Goal: Transaction & Acquisition: Book appointment/travel/reservation

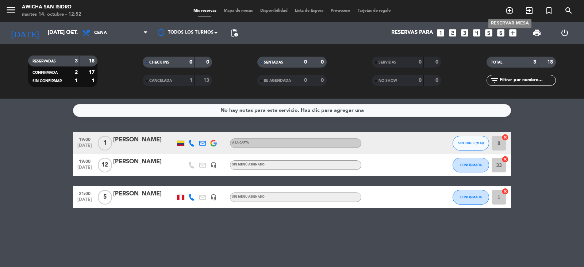
click at [509, 11] on icon "add_circle_outline" at bounding box center [509, 10] width 9 height 9
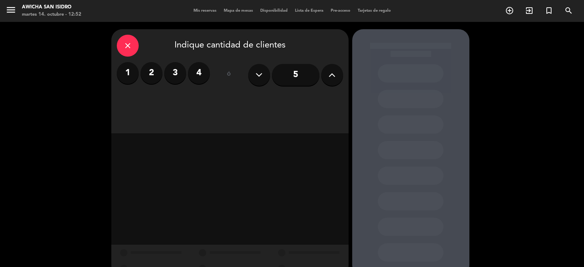
click at [200, 77] on label "4" at bounding box center [199, 73] width 22 height 22
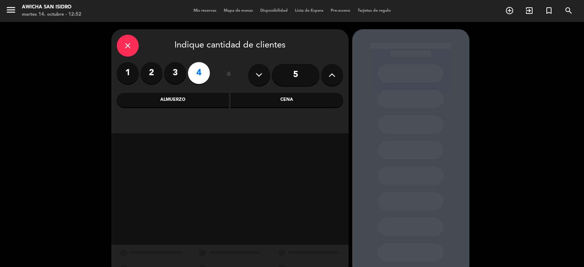
click at [290, 98] on div "Cena" at bounding box center [287, 100] width 112 height 15
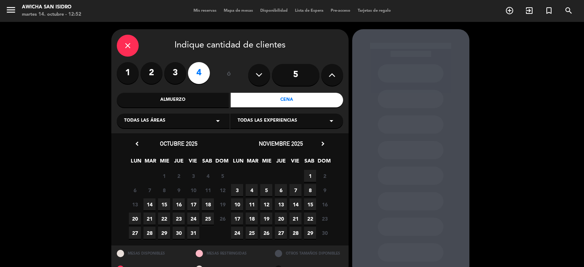
click at [153, 204] on span "14" at bounding box center [150, 204] width 12 height 12
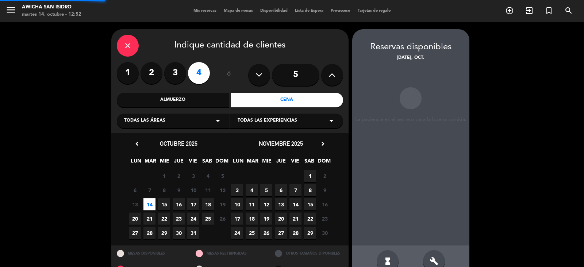
scroll to position [17, 0]
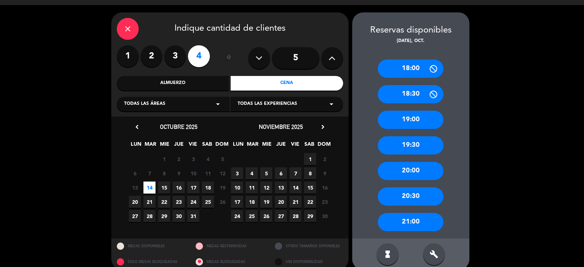
click at [415, 121] on div "19:00" at bounding box center [411, 120] width 66 height 18
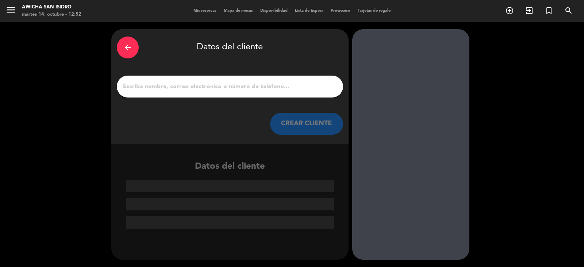
scroll to position [0, 0]
click at [200, 87] on input "1" at bounding box center [229, 86] width 215 height 10
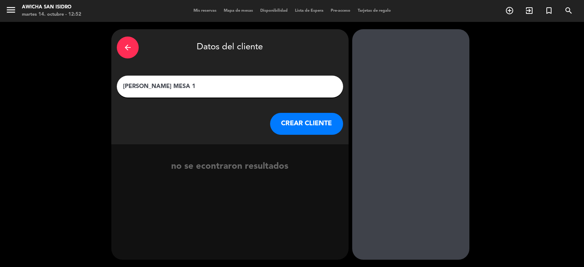
type input "[PERSON_NAME] MESA 1"
click at [311, 127] on button "CREAR CLIENTE" at bounding box center [306, 124] width 73 height 22
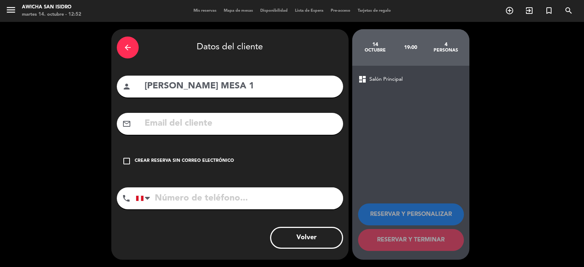
click at [126, 161] on icon "check_box_outline_blank" at bounding box center [126, 161] width 9 height 9
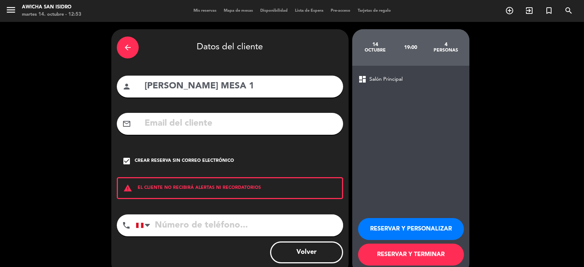
click at [400, 260] on button "RESERVAR Y TERMINAR" at bounding box center [411, 255] width 106 height 22
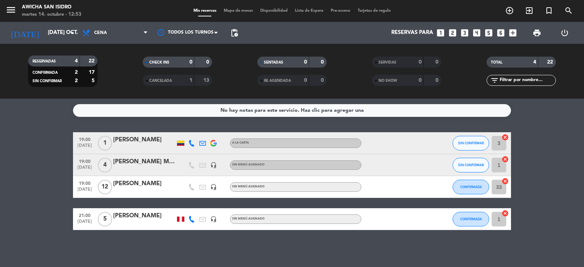
click at [154, 161] on div "[PERSON_NAME] MESA 1" at bounding box center [144, 161] width 62 height 9
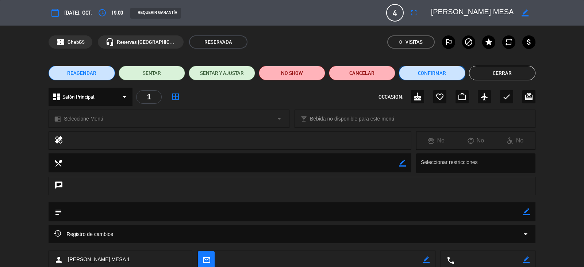
click at [431, 74] on button "Confirmar" at bounding box center [432, 73] width 66 height 15
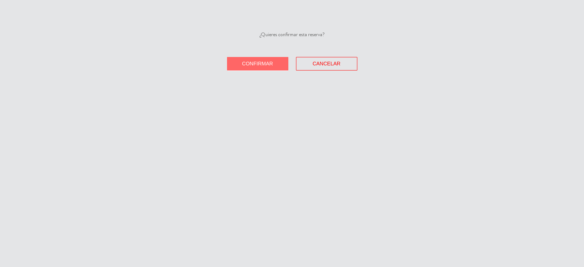
click at [266, 67] on button "Confirmar" at bounding box center [257, 64] width 61 height 14
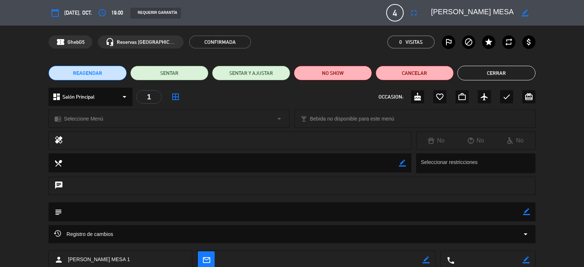
click at [470, 72] on button "Cerrar" at bounding box center [497, 73] width 78 height 15
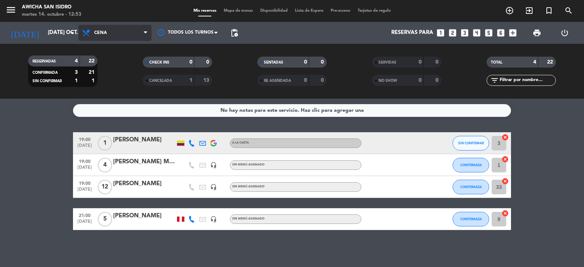
click at [146, 33] on icon at bounding box center [145, 33] width 3 height 6
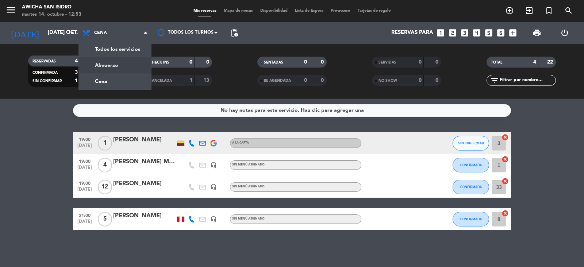
click at [106, 67] on div "menu Awicha San [PERSON_NAME] 14. octubre - 12:53 Mis reservas Mapa de mesas Di…" at bounding box center [292, 49] width 584 height 99
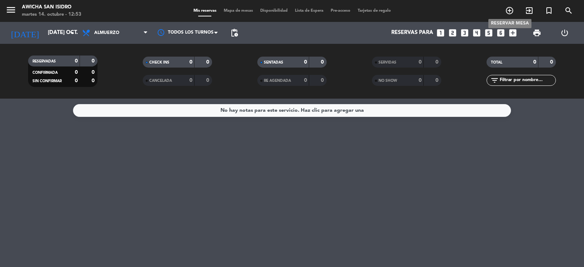
click at [510, 8] on icon "add_circle_outline" at bounding box center [509, 10] width 9 height 9
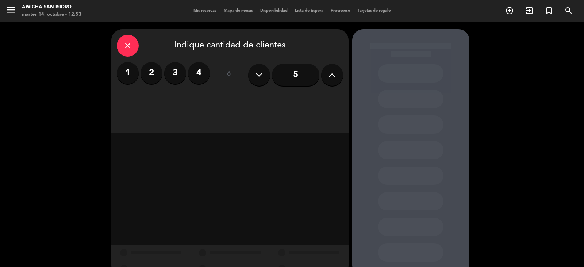
click at [197, 73] on label "4" at bounding box center [199, 73] width 22 height 22
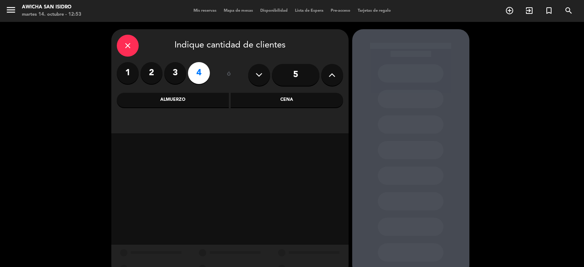
click at [175, 97] on div "Almuerzo" at bounding box center [173, 100] width 112 height 15
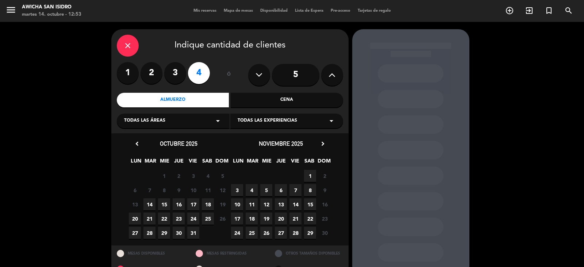
click at [215, 121] on icon "arrow_drop_down" at bounding box center [218, 120] width 9 height 9
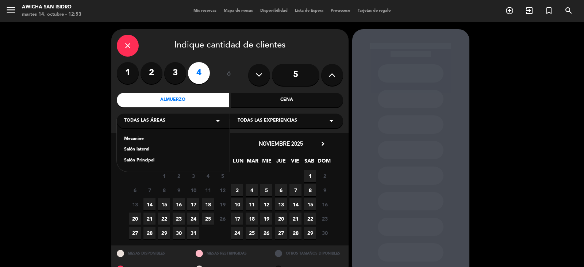
click at [150, 149] on div "Salón lateral" at bounding box center [173, 149] width 98 height 7
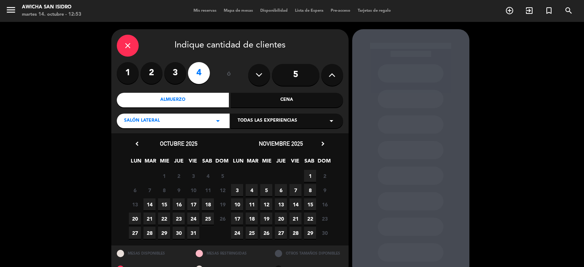
click at [153, 203] on span "14" at bounding box center [150, 204] width 12 height 12
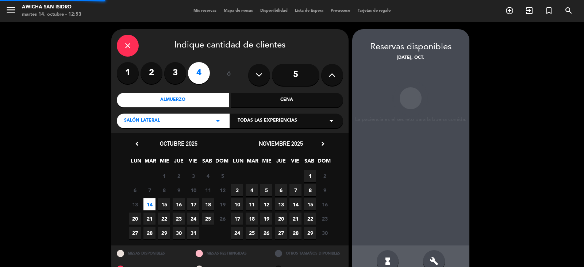
scroll to position [17, 0]
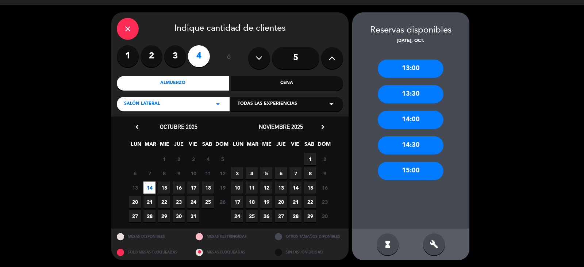
click at [417, 71] on div "13:00" at bounding box center [411, 69] width 66 height 18
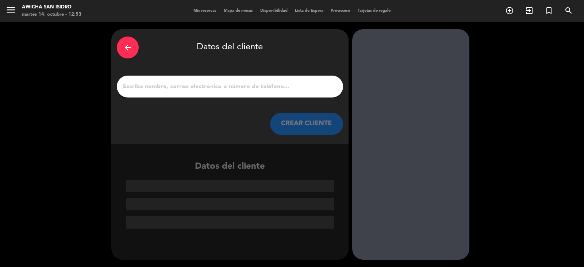
scroll to position [0, 0]
click at [216, 85] on input "1" at bounding box center [229, 86] width 215 height 10
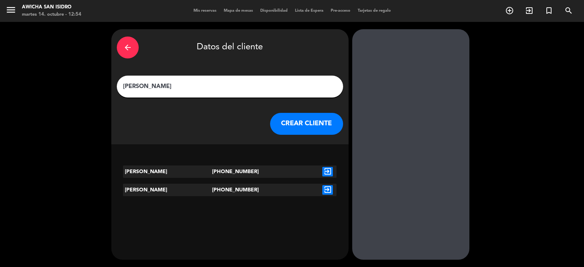
type input "[PERSON_NAME]"
click at [329, 171] on icon "exit_to_app" at bounding box center [327, 171] width 11 height 9
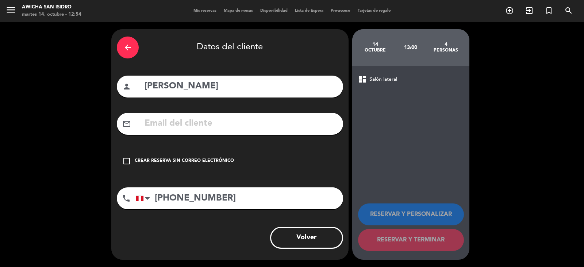
click at [128, 161] on icon "check_box_outline_blank" at bounding box center [126, 161] width 9 height 9
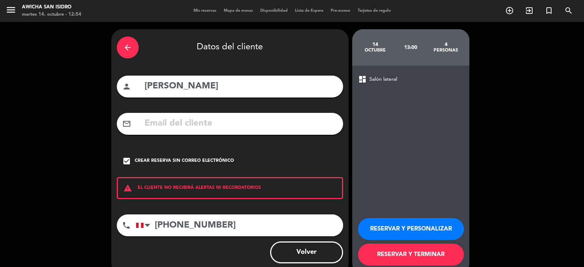
drag, startPoint x: 405, startPoint y: 252, endPoint x: 414, endPoint y: 249, distance: 8.8
click at [413, 249] on button "RESERVAR Y TERMINAR" at bounding box center [411, 255] width 106 height 22
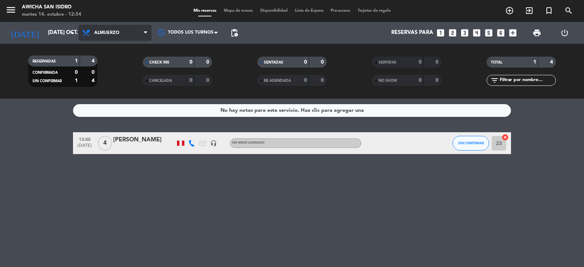
click at [150, 32] on span at bounding box center [147, 33] width 7 height 7
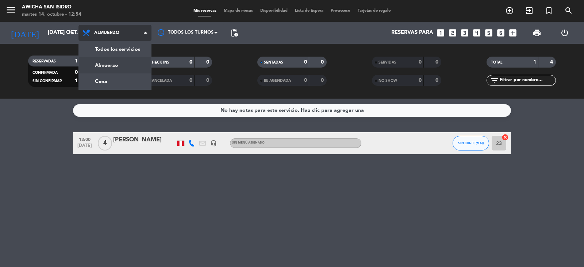
click at [98, 69] on div "menu Awicha San [PERSON_NAME] 14. octubre - 12:54 Mis reservas Mapa de mesas Di…" at bounding box center [292, 49] width 584 height 99
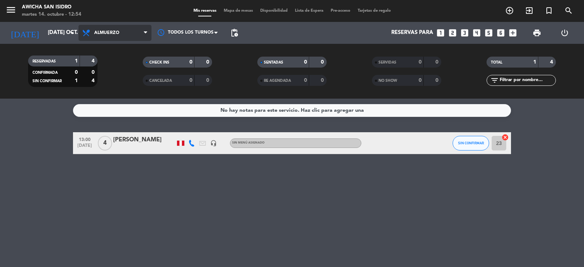
click at [145, 35] on icon at bounding box center [145, 33] width 3 height 6
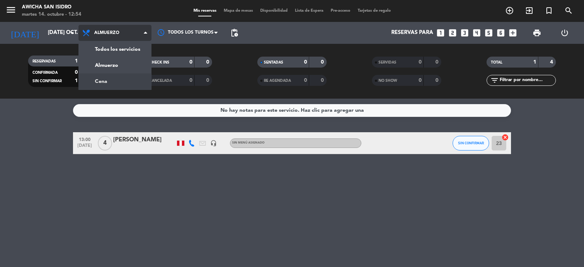
click at [118, 81] on div "menu Awicha San [PERSON_NAME] 14. octubre - 12:54 Mis reservas Mapa de mesas Di…" at bounding box center [292, 49] width 584 height 99
